Goal: Find specific page/section: Find specific page/section

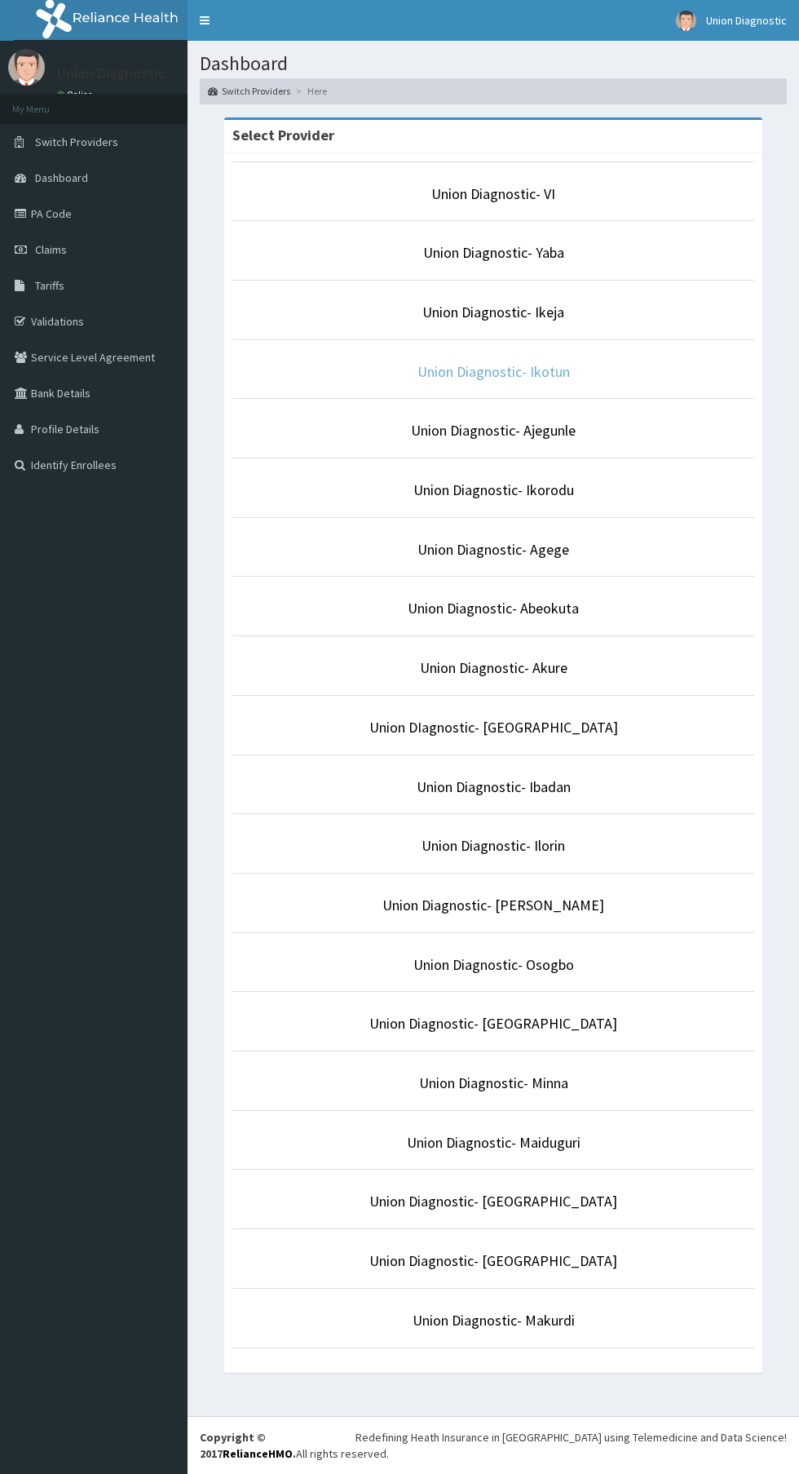
click at [565, 371] on link "Union Diagnostic- Ikotun" at bounding box center [494, 371] width 153 height 19
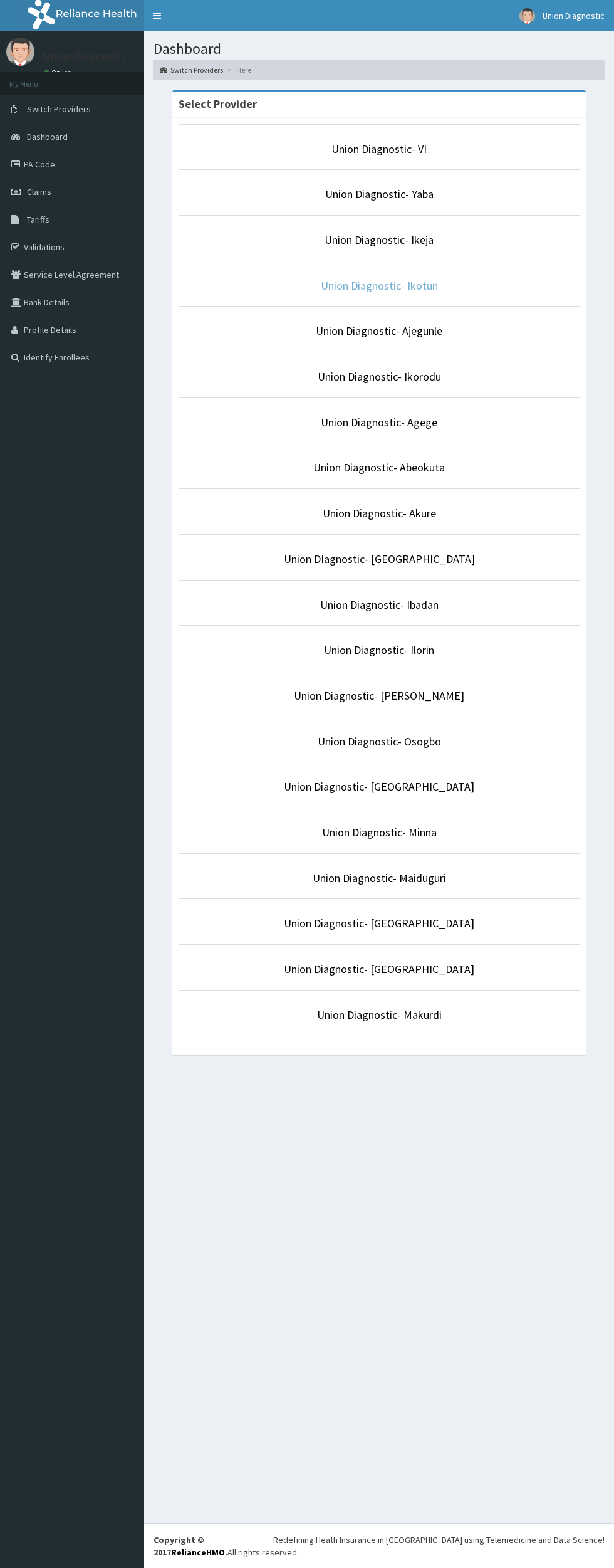
click at [429, 285] on link "Union Diagnostic- Ikotun" at bounding box center [380, 285] width 118 height 15
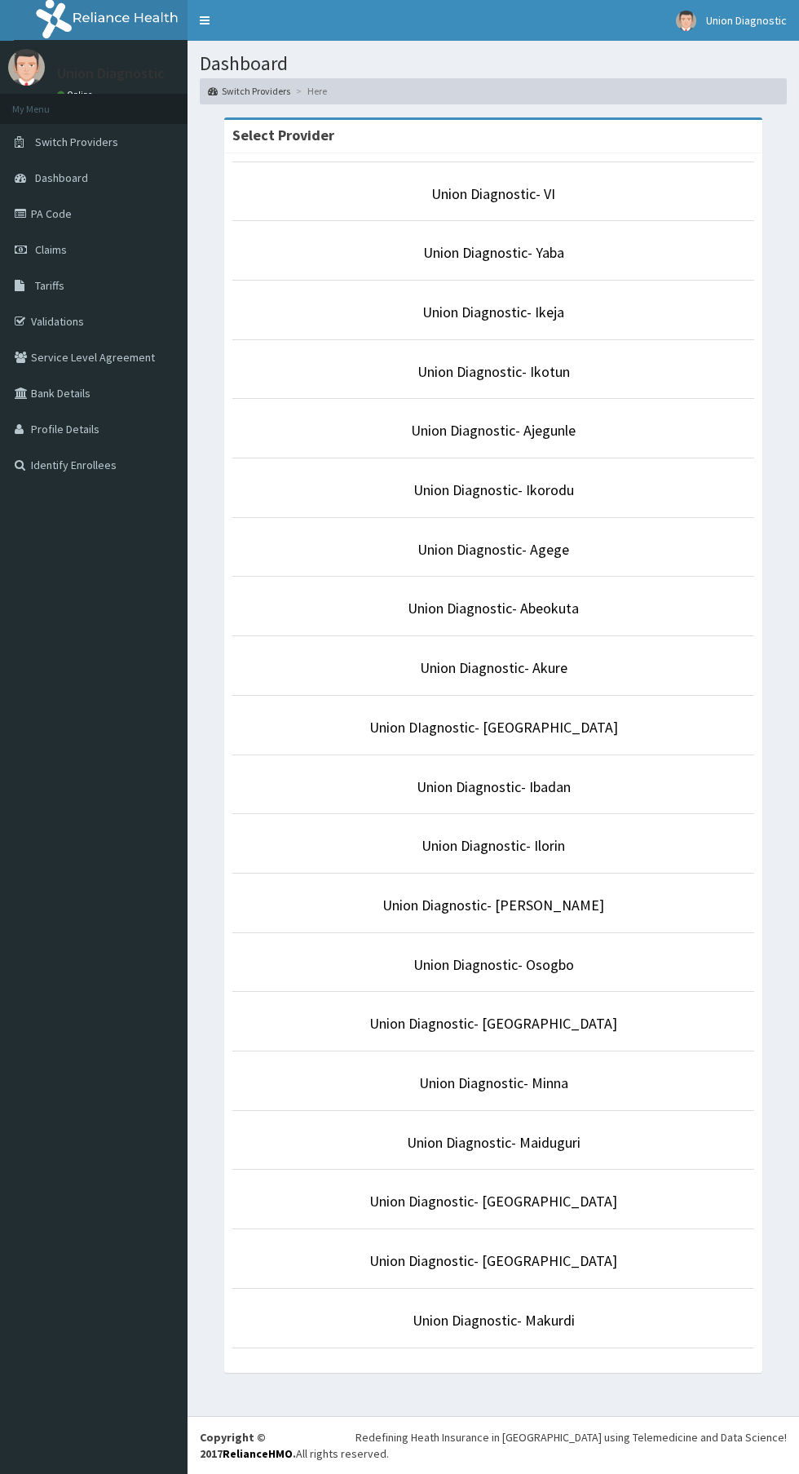
click at [594, 370] on p "Union Diagnostic- Ikotun" at bounding box center [493, 371] width 522 height 21
click at [521, 370] on link "Union Diagnostic- Ikotun" at bounding box center [494, 371] width 153 height 19
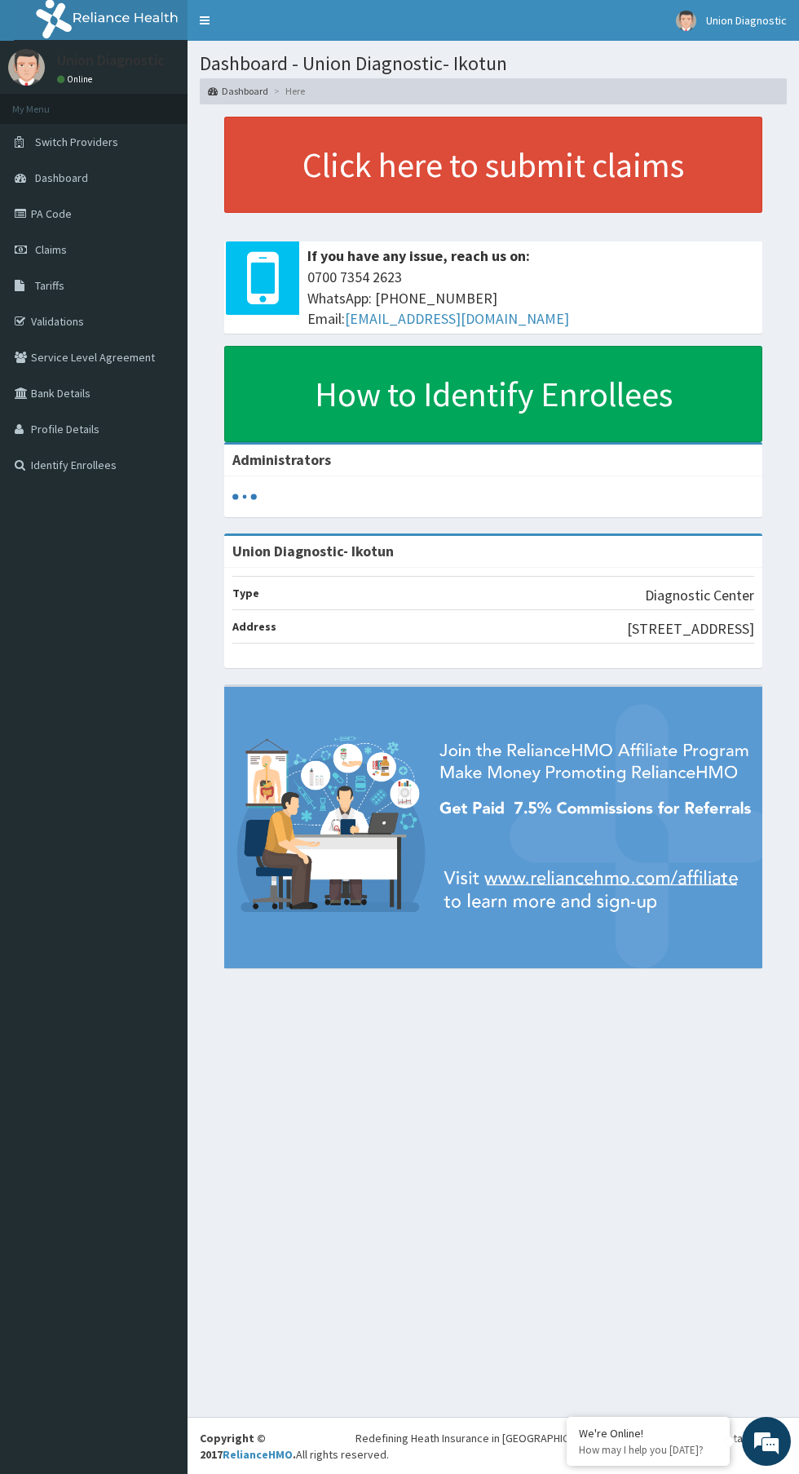
click at [100, 208] on link "PA Code" at bounding box center [94, 214] width 188 height 36
